Goal: Book appointment/travel/reservation

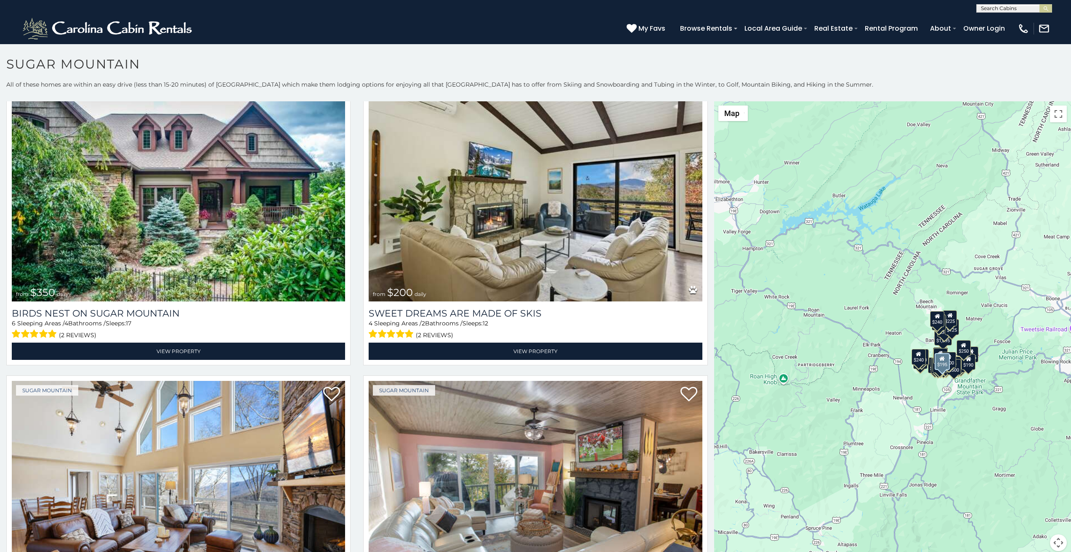
scroll to position [368, 0]
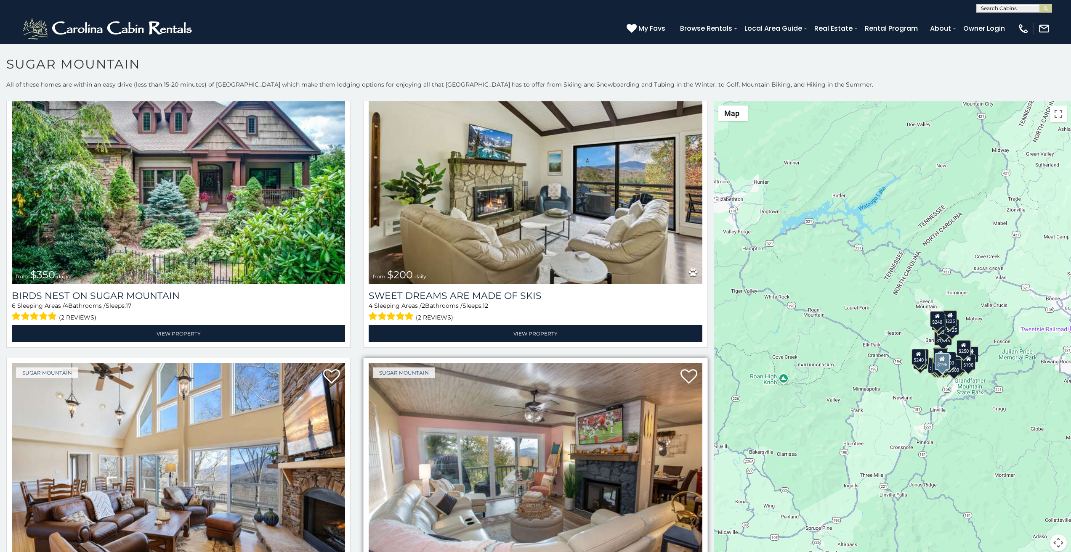
click at [431, 550] on img at bounding box center [535, 475] width 333 height 223
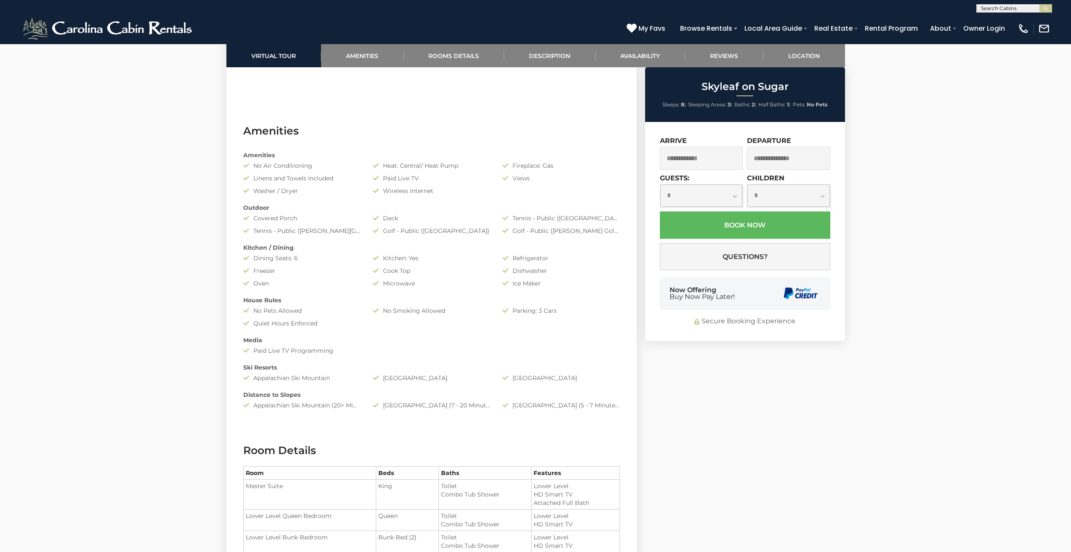
scroll to position [641, 0]
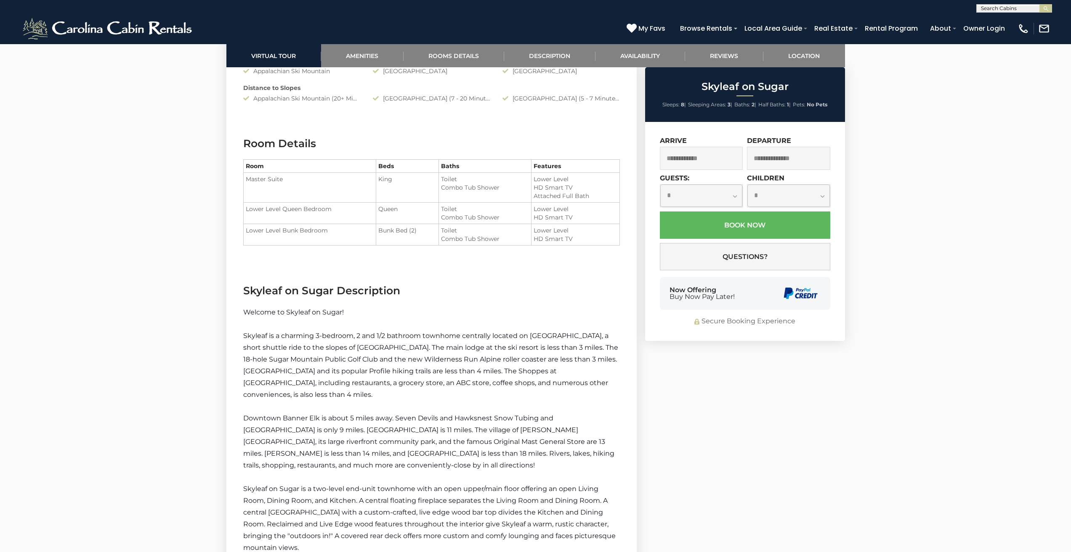
scroll to position [951, 0]
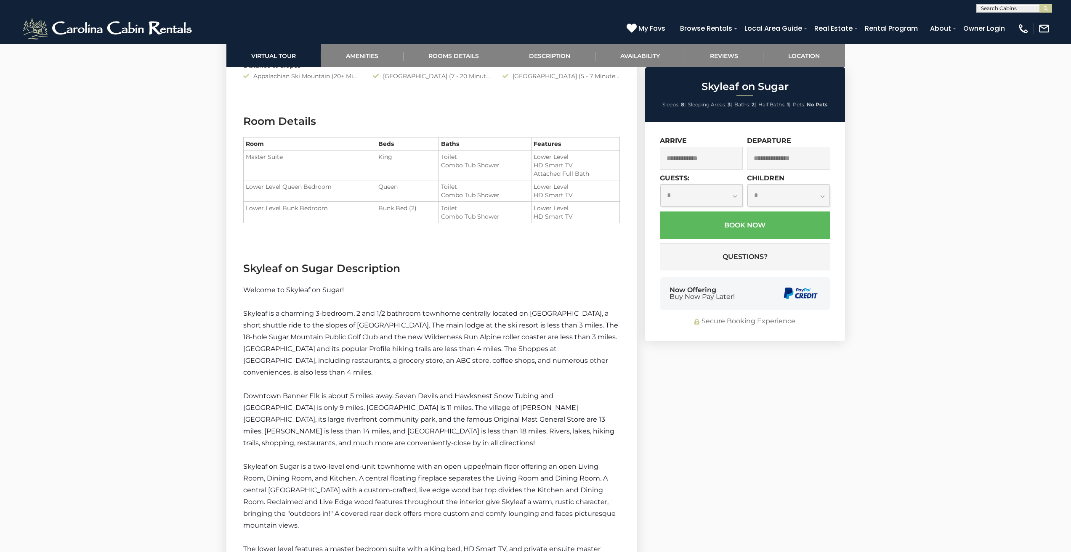
click at [763, 420] on section "Virtual Tour Amenities Rooms Details Description Availability Reviews Location …" at bounding box center [535, 387] width 631 height 1804
click at [273, 379] on p at bounding box center [431, 385] width 377 height 12
click at [637, 24] on icon at bounding box center [631, 28] width 10 height 10
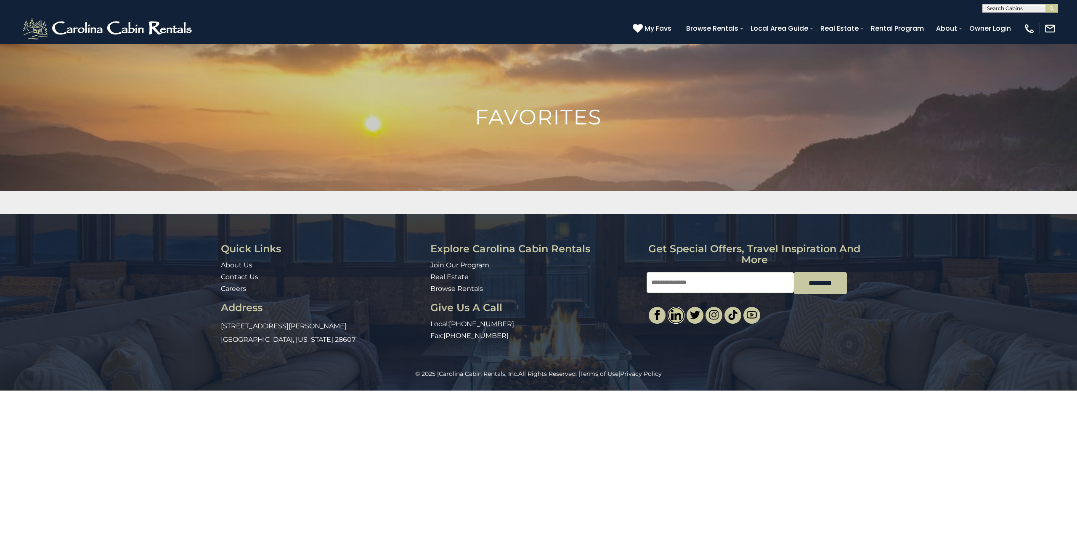
click at [683, 308] on link at bounding box center [676, 315] width 17 height 17
